Goal: Navigation & Orientation: Find specific page/section

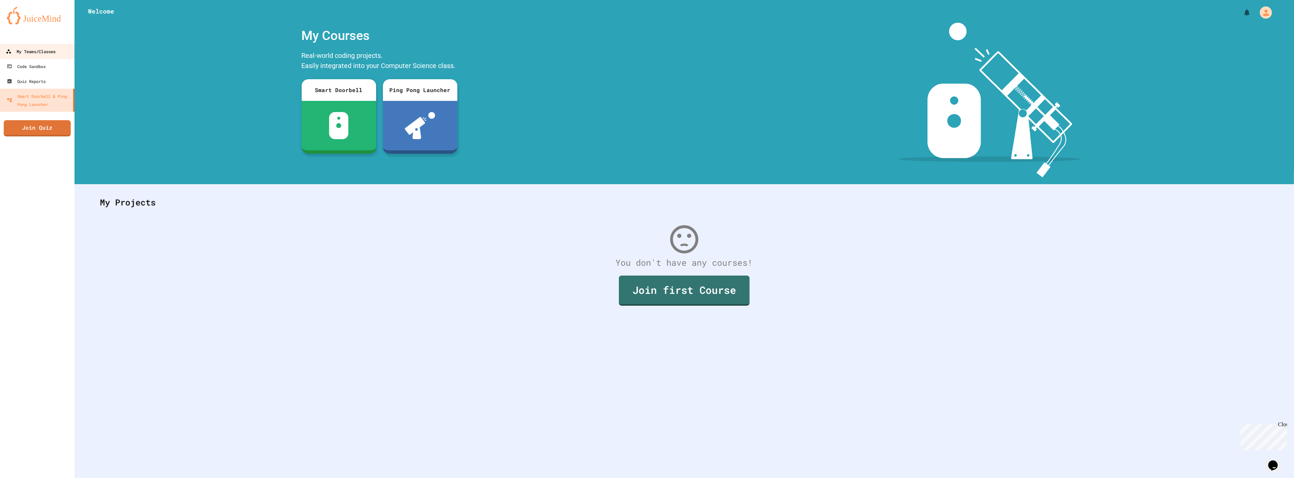
click at [45, 51] on div "My Teams/Classes" at bounding box center [31, 51] width 50 height 8
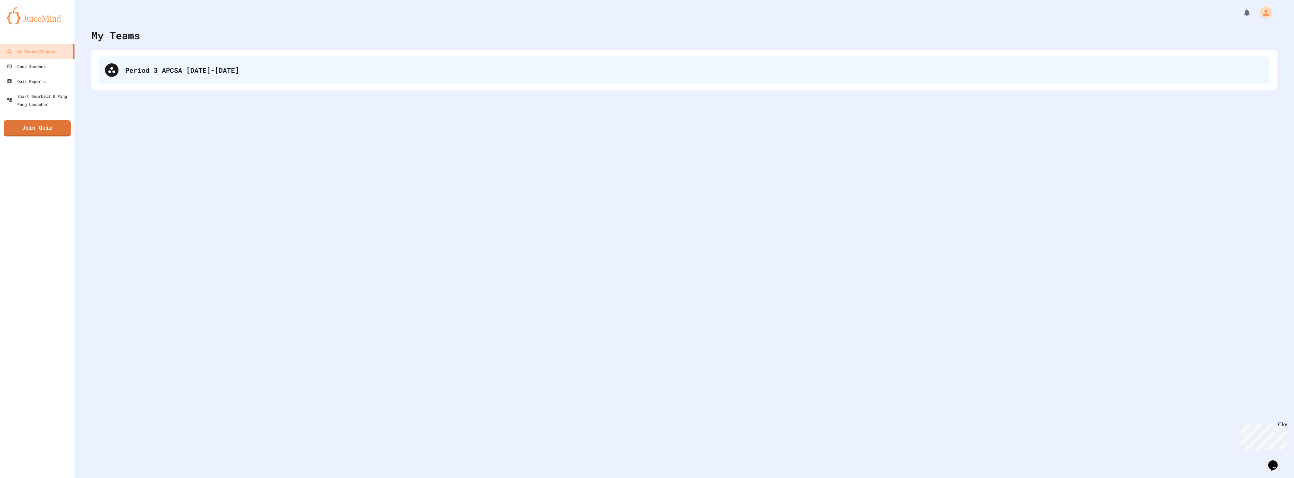
click at [104, 83] on div "Period 3 APCSA [DATE]-[DATE]" at bounding box center [684, 70] width 1172 height 27
